Goal: Information Seeking & Learning: Learn about a topic

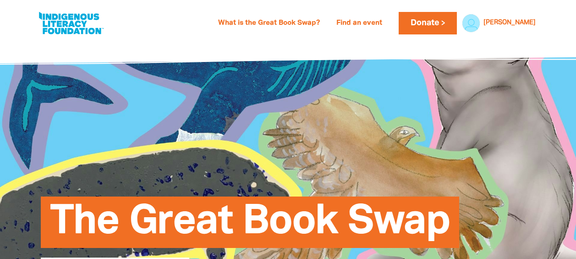
select select "k12"
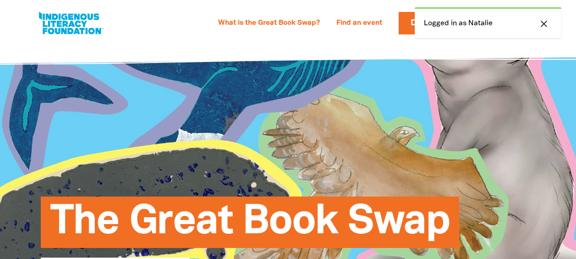
select select "k12"
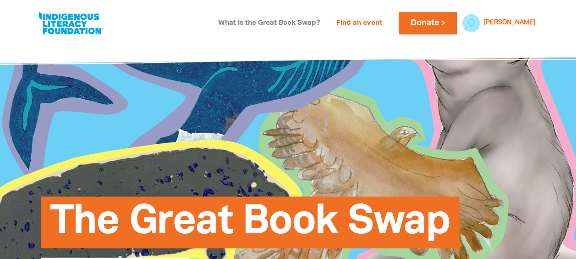
click at [273, 27] on link "What is the Great Book Swap?" at bounding box center [269, 23] width 113 height 15
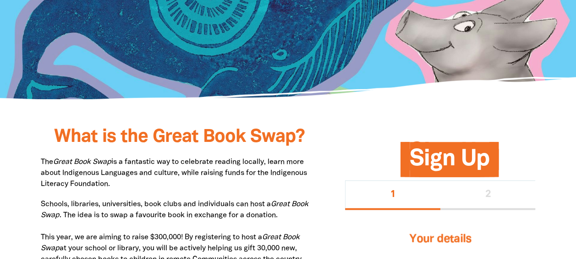
scroll to position [354, 0]
